Goal: Information Seeking & Learning: Learn about a topic

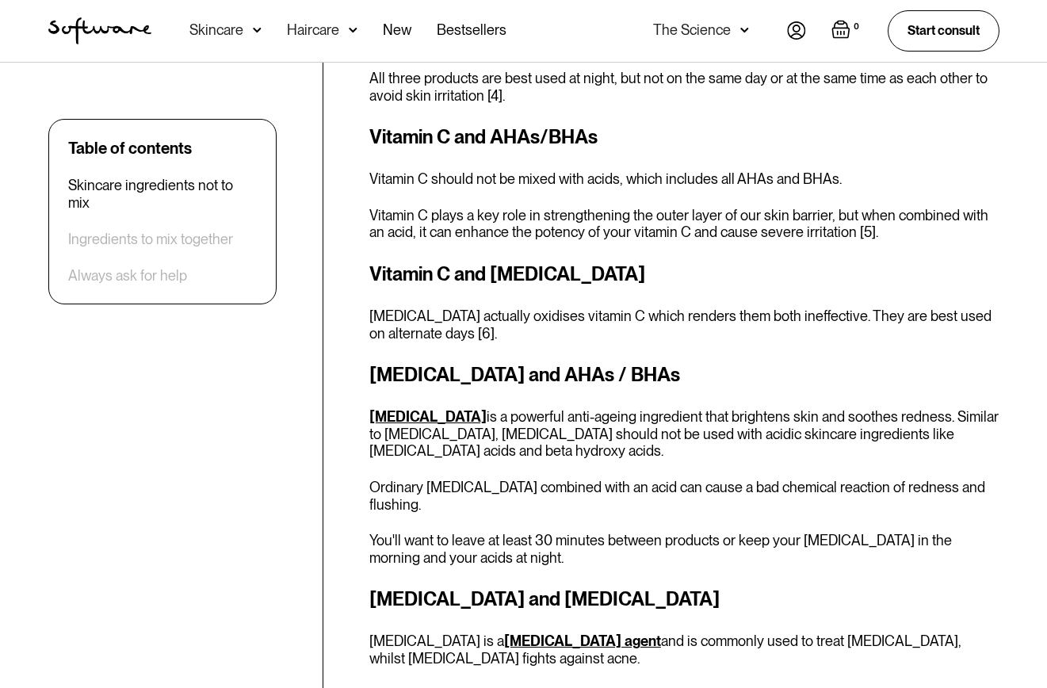
scroll to position [1668, 0]
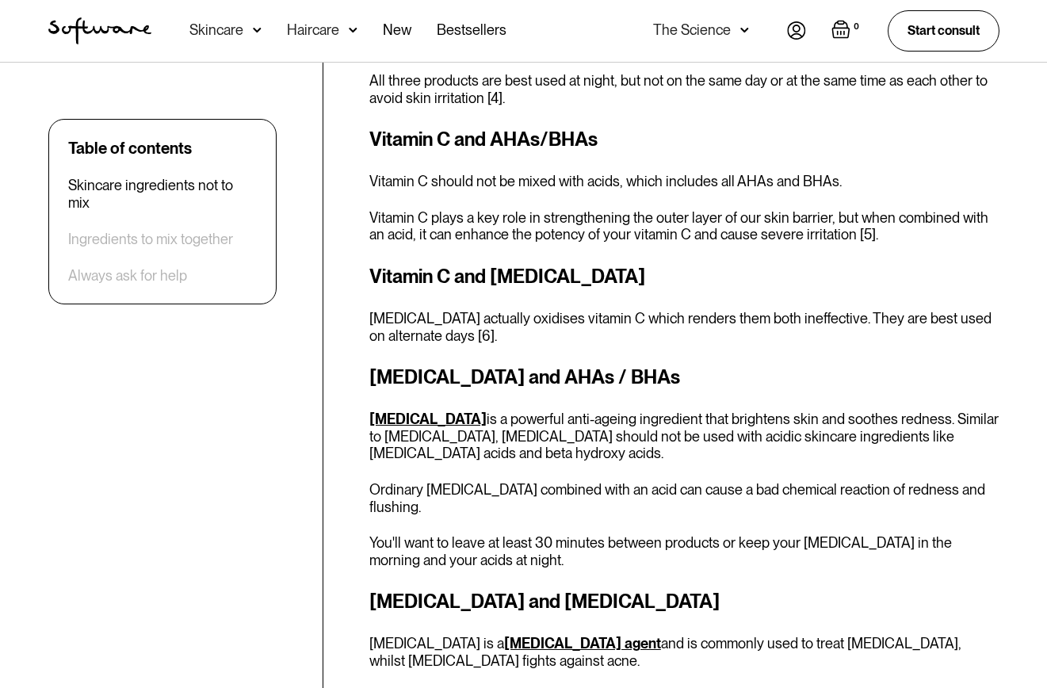
click at [485, 481] on div "Niacinamide and AHAs / BHAs Niacinamide is a powerful anti-ageing ingredient th…" at bounding box center [684, 465] width 630 height 205
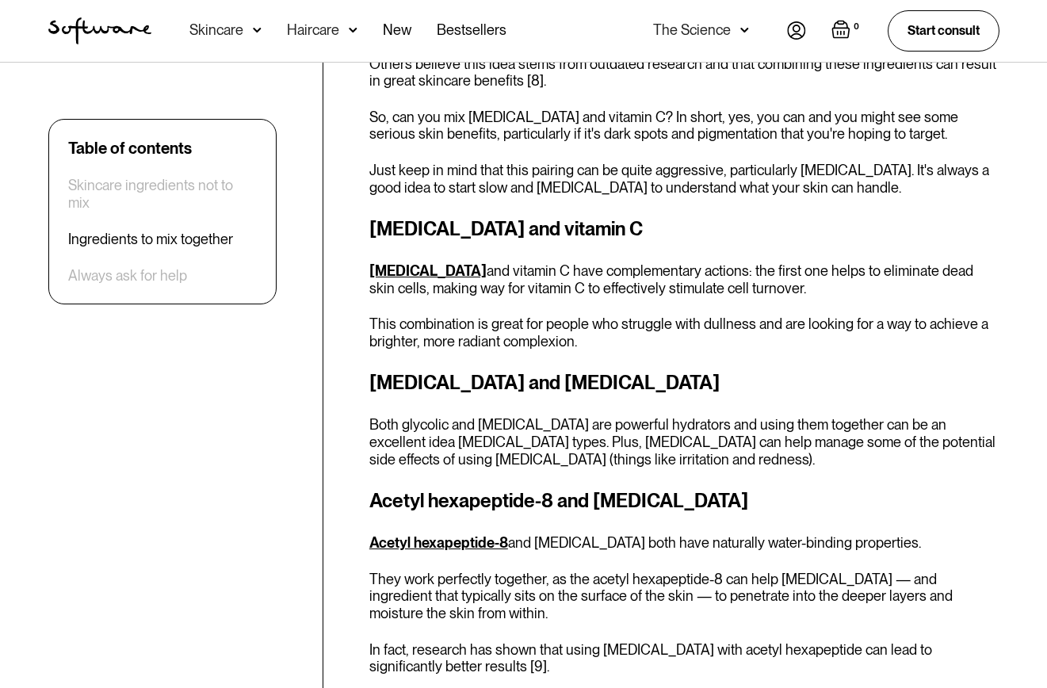
scroll to position [3256, 0]
click at [427, 262] on link "Glycolic acid" at bounding box center [427, 270] width 117 height 17
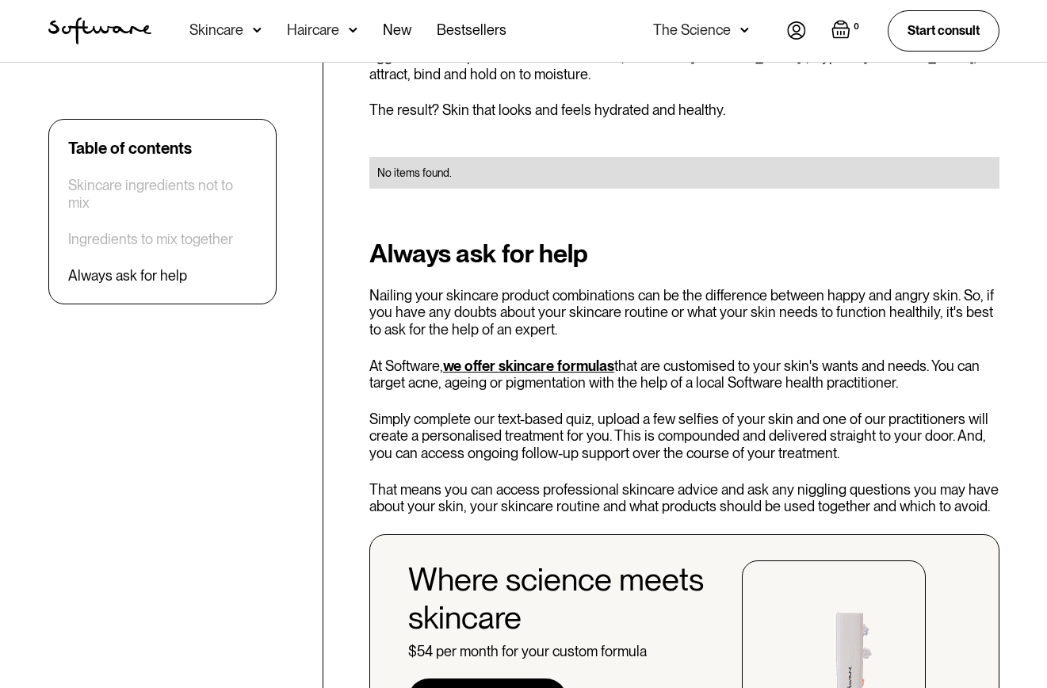
scroll to position [4276, 0]
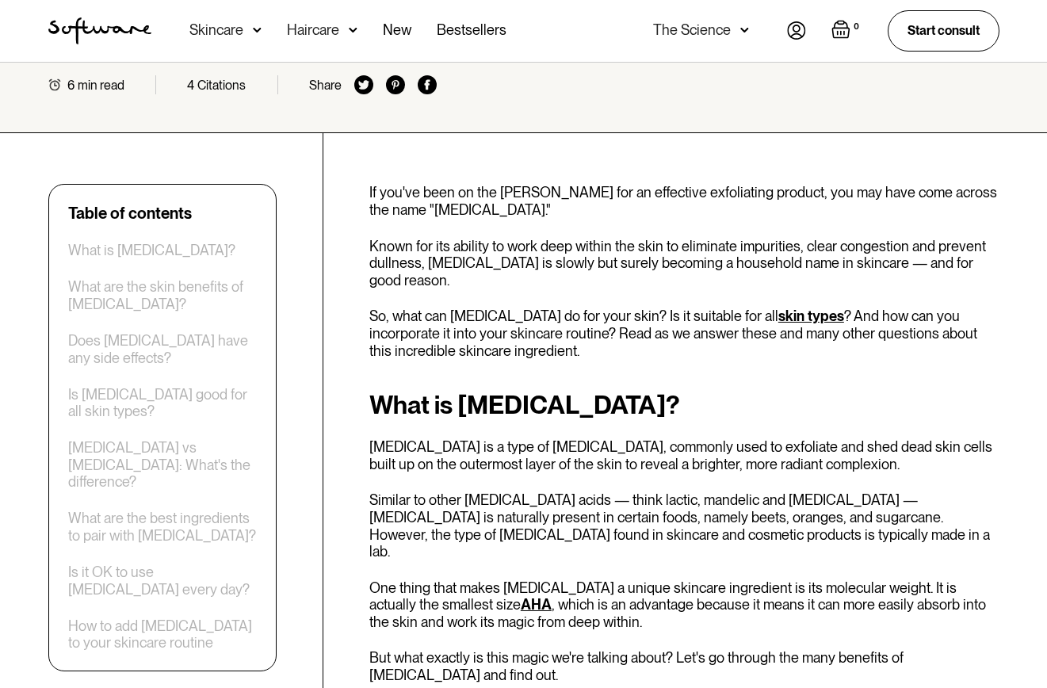
scroll to position [209, 0]
